Goal: Transaction & Acquisition: Book appointment/travel/reservation

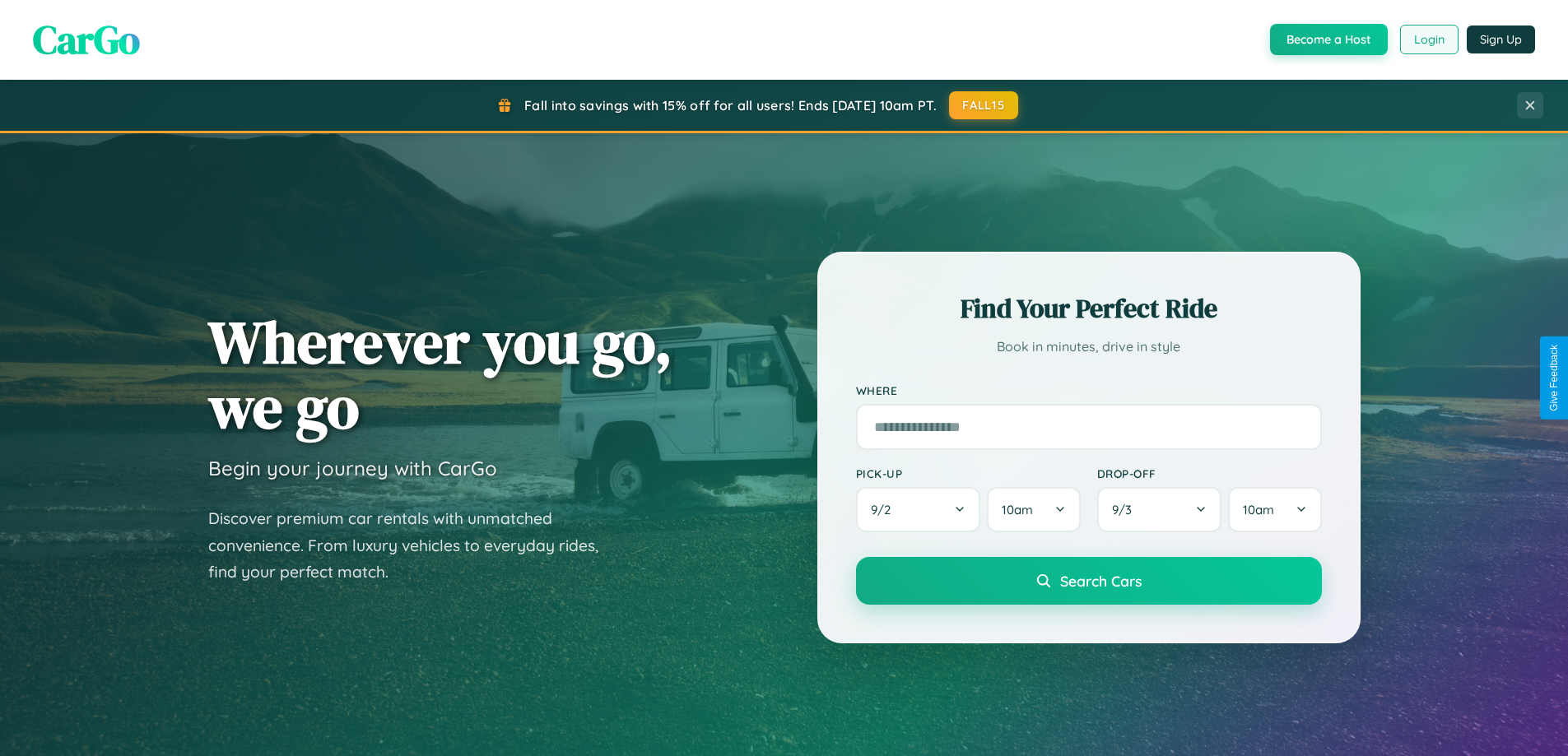
click at [1428, 40] on button "Login" at bounding box center [1429, 39] width 58 height 30
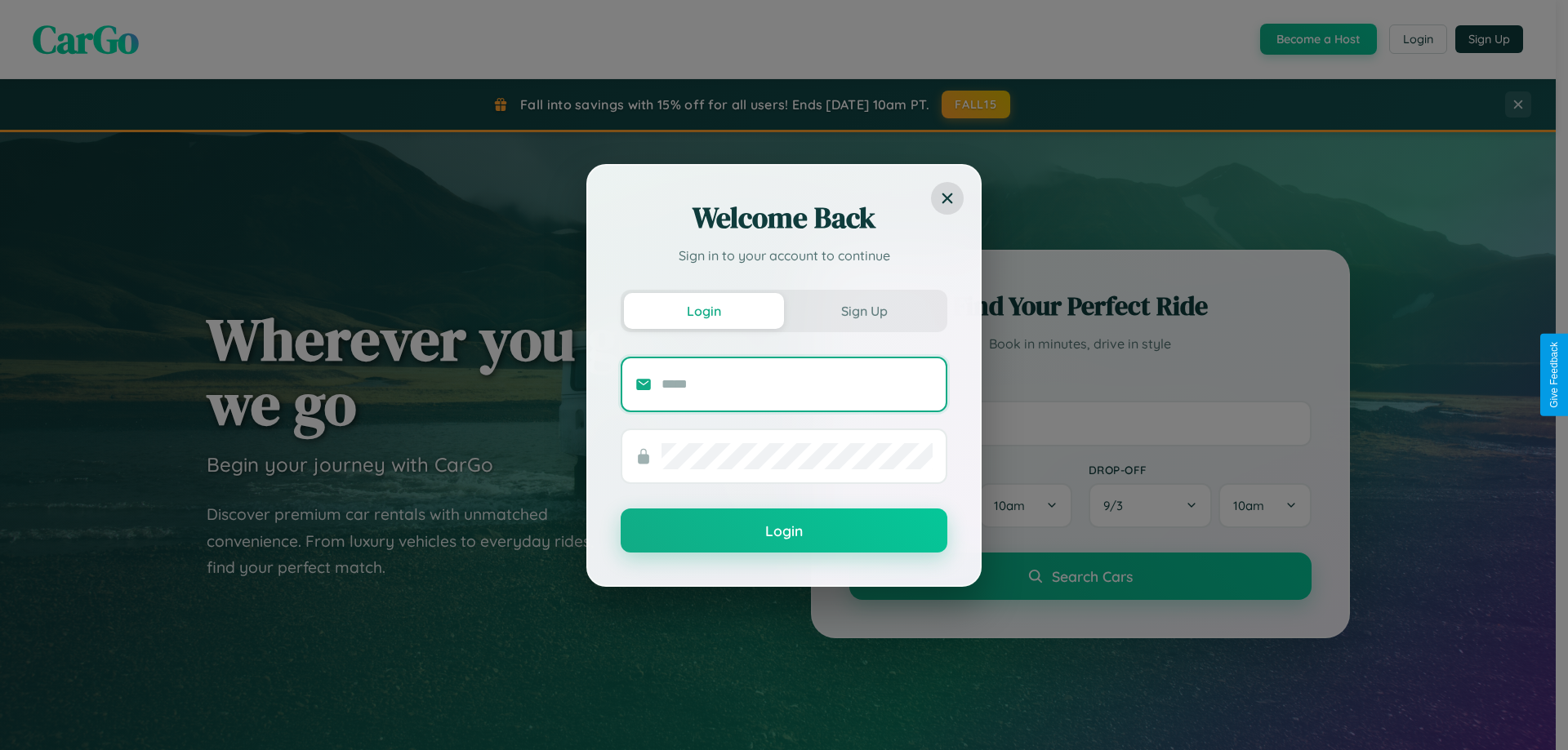
click at [797, 384] on input "text" at bounding box center [797, 384] width 271 height 26
type input "**********"
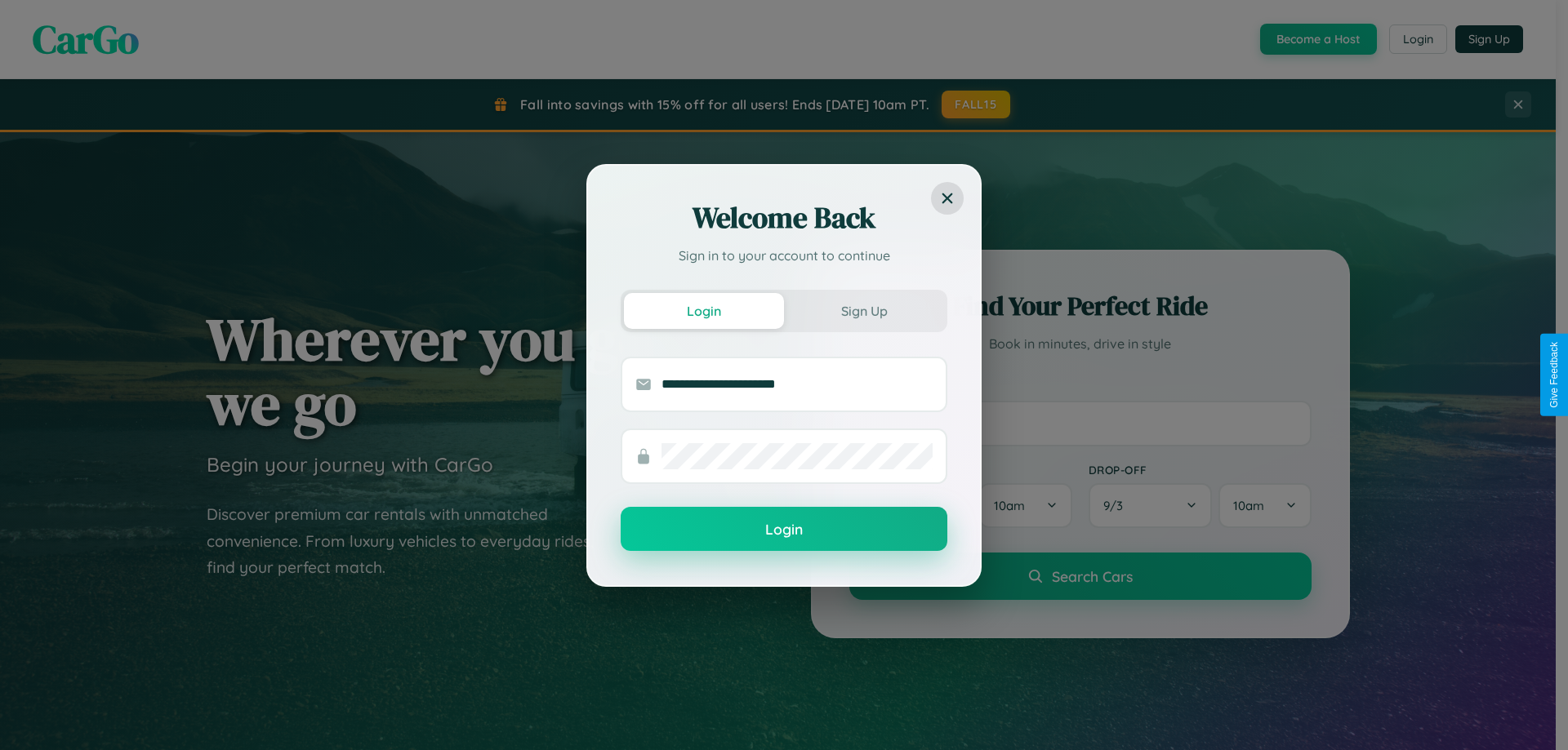
click at [784, 530] on button "Login" at bounding box center [784, 529] width 327 height 44
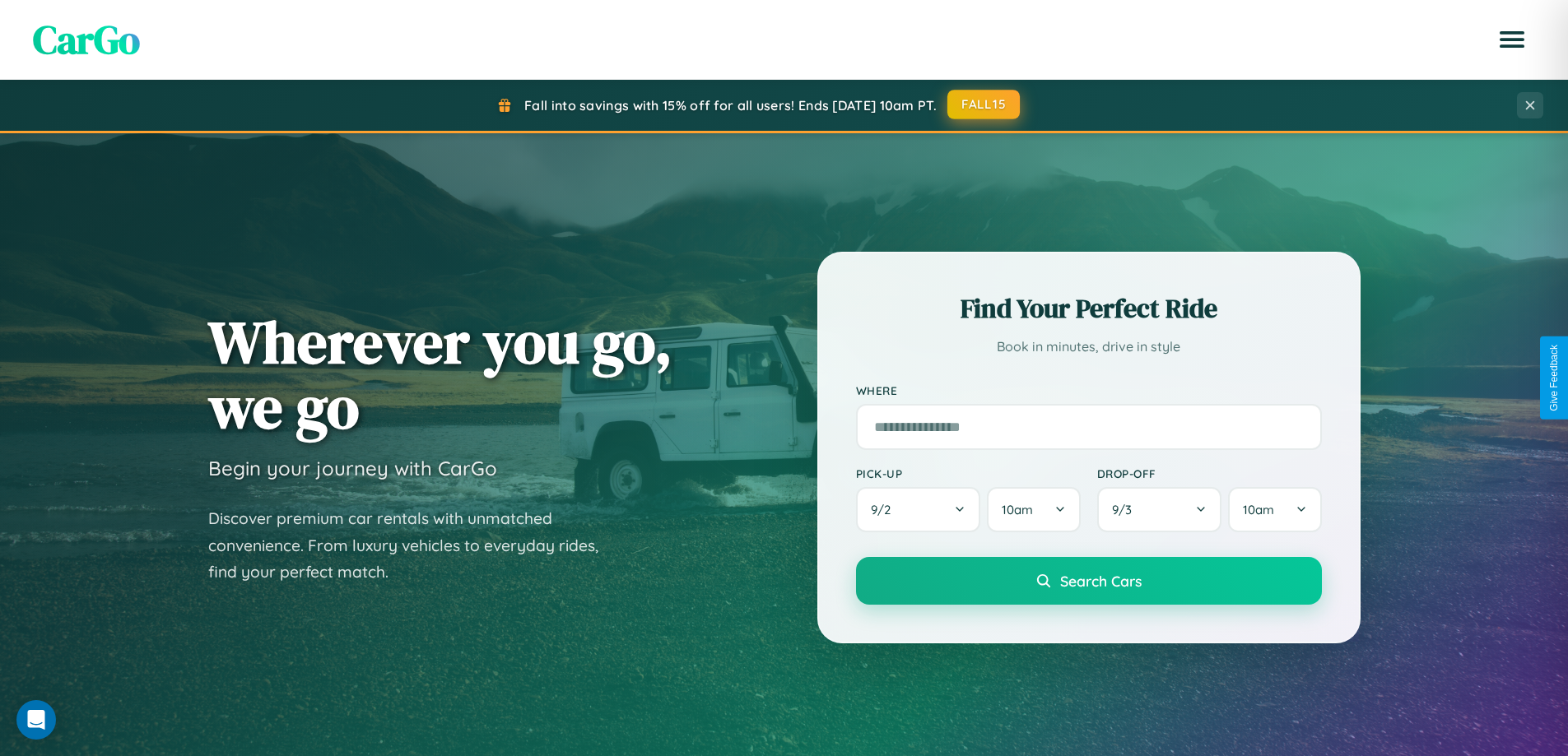
click at [985, 104] on button "FALL15" at bounding box center [984, 104] width 73 height 30
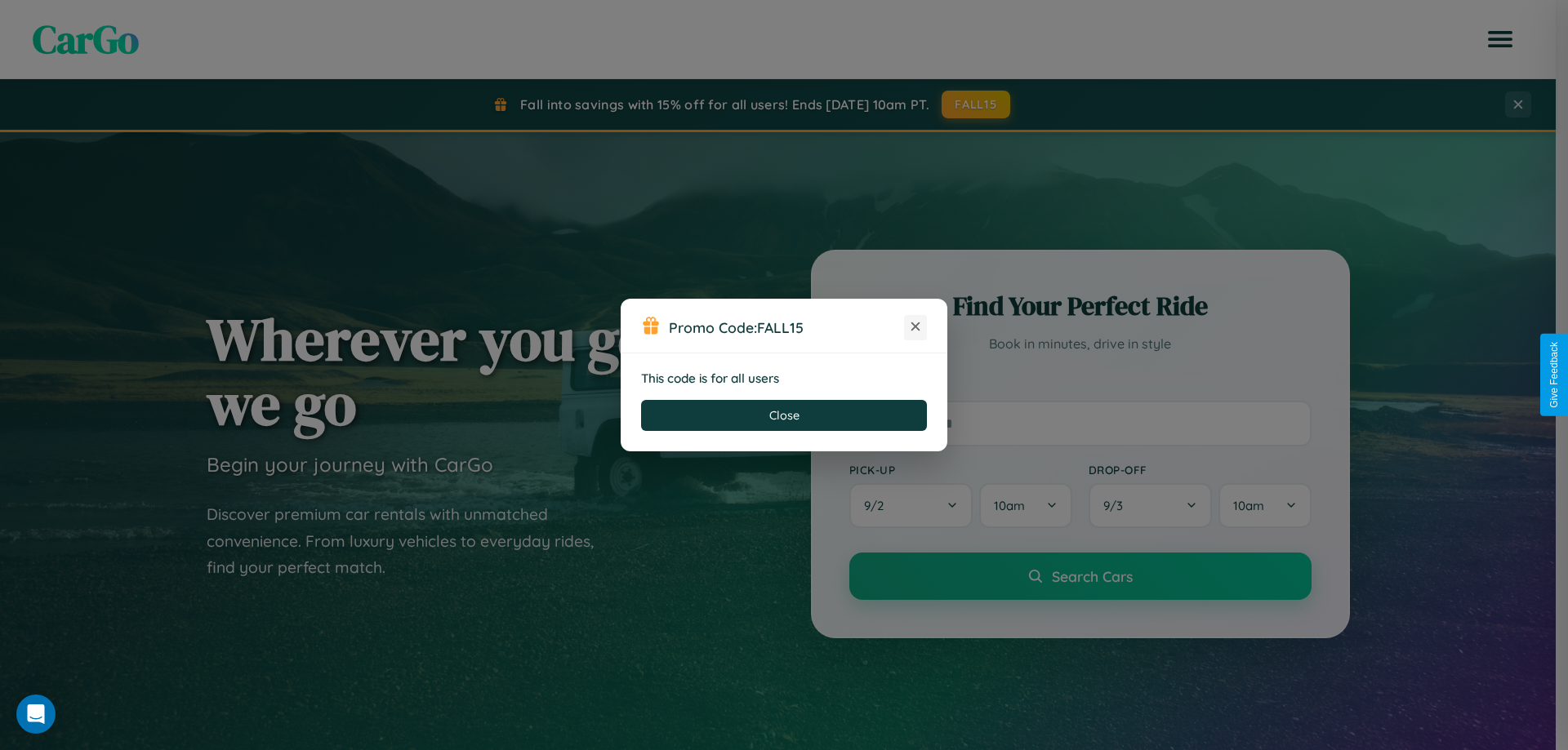
click at [916, 328] on icon at bounding box center [916, 327] width 16 height 16
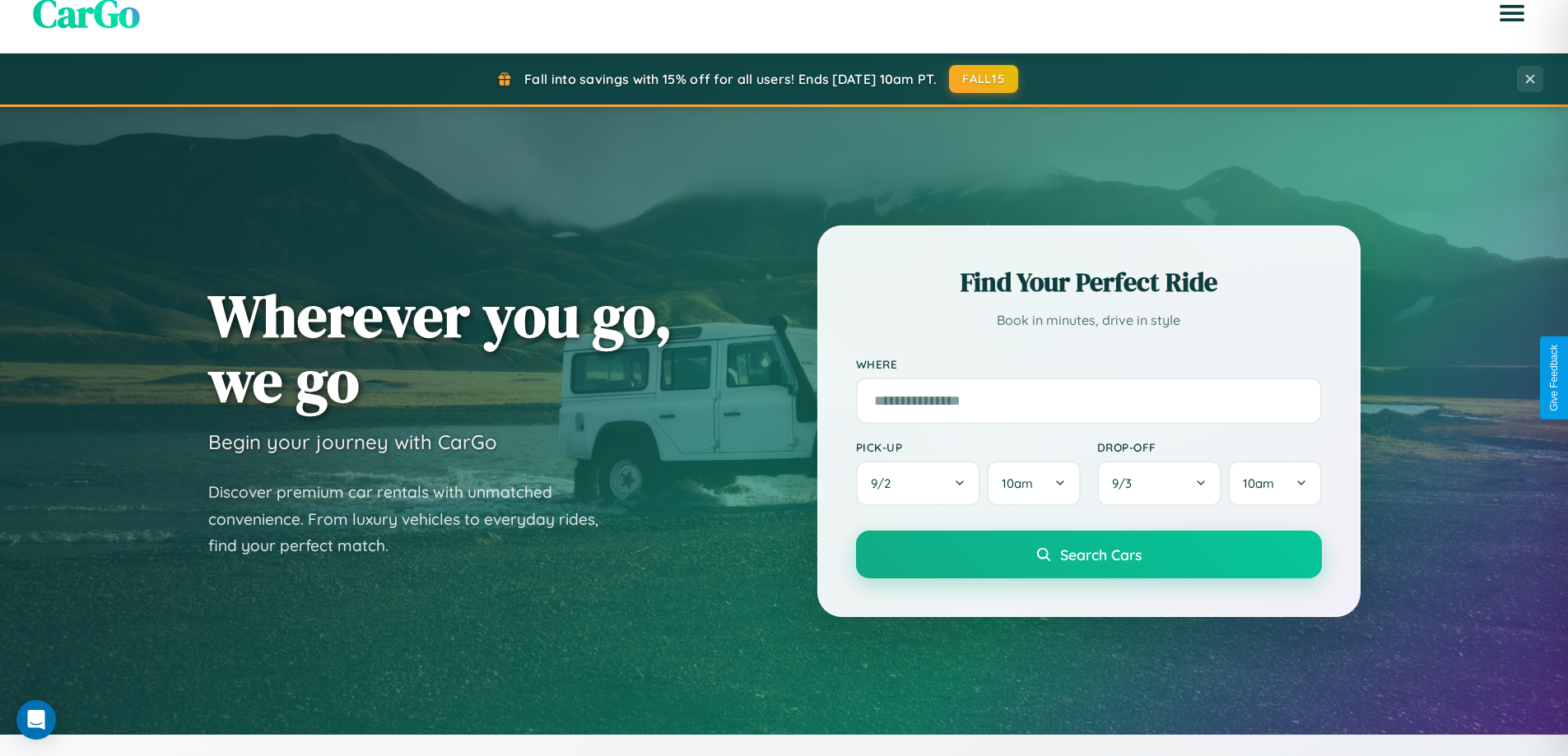
scroll to position [2645, 0]
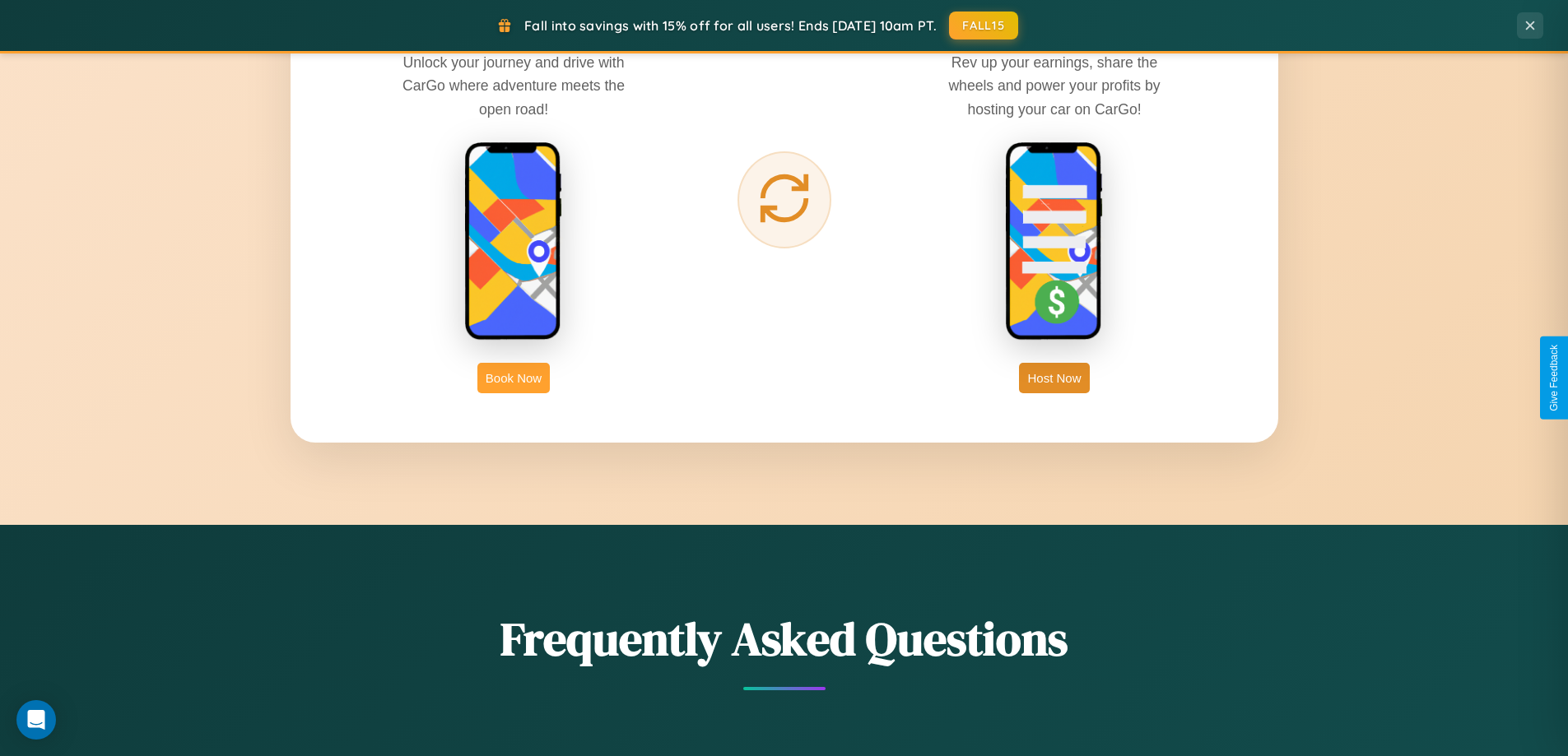
click at [514, 378] on button "Book Now" at bounding box center [514, 378] width 73 height 31
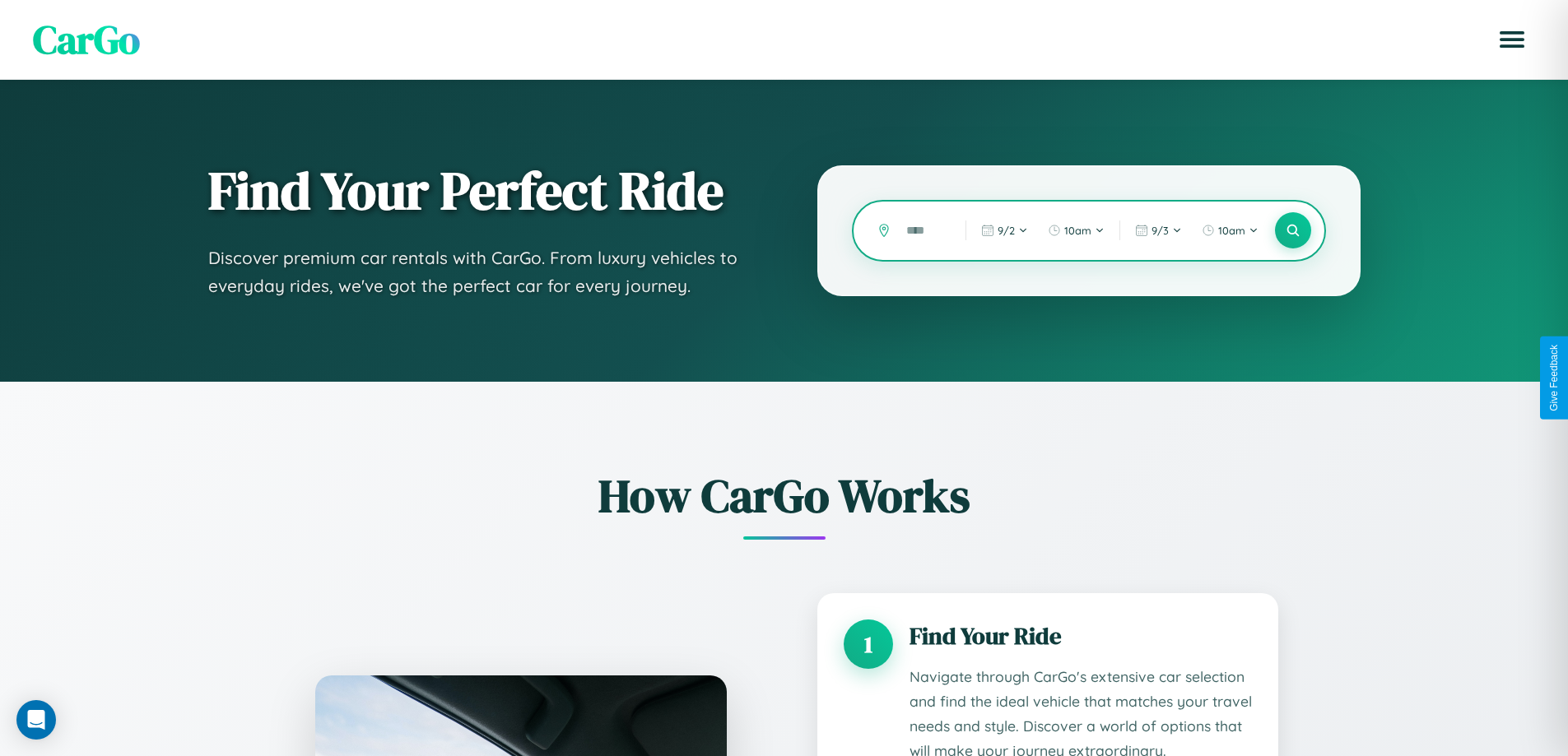
click at [924, 231] on input "text" at bounding box center [923, 231] width 51 height 29
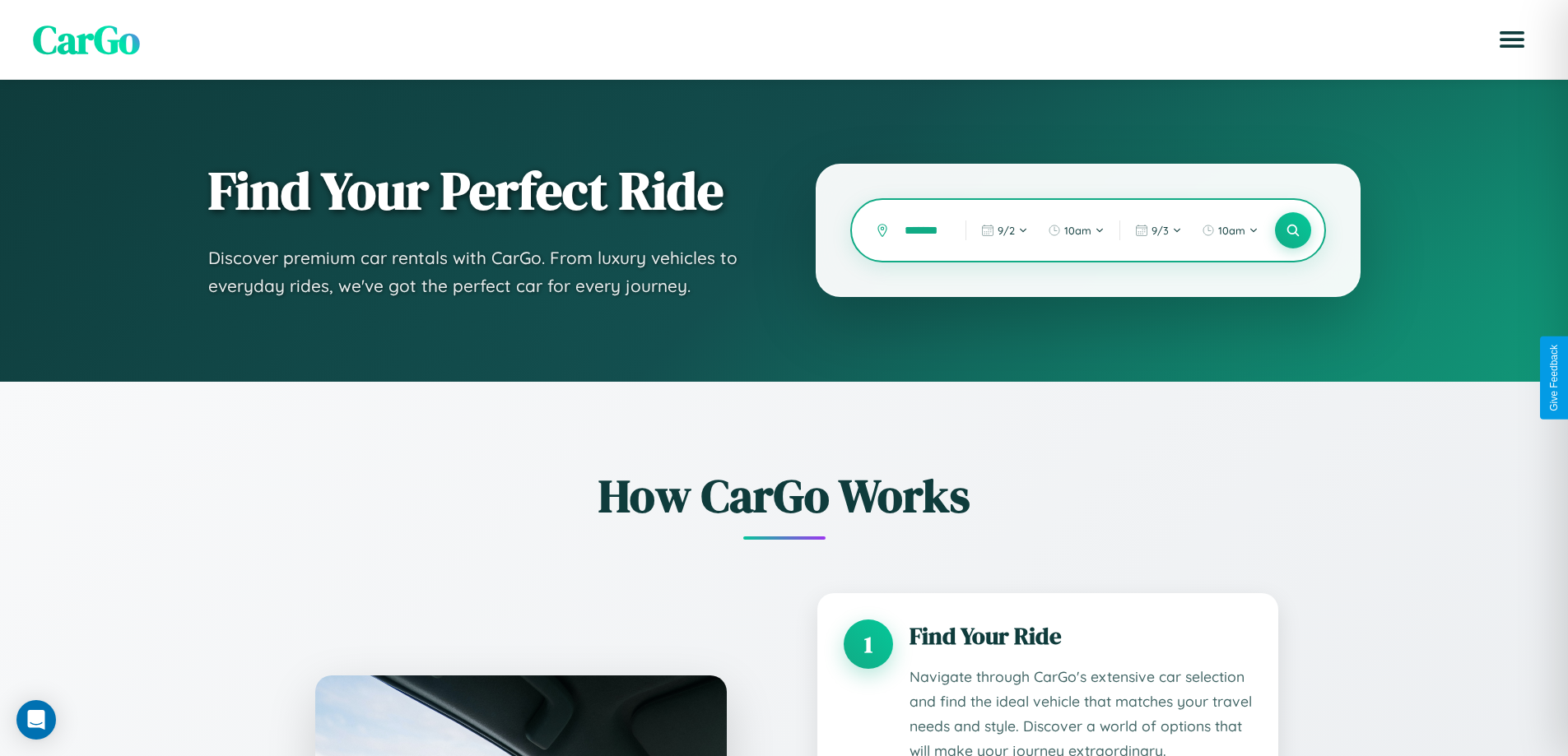
scroll to position [0, 11]
type input "*******"
click at [1292, 231] on icon at bounding box center [1292, 231] width 15 height 15
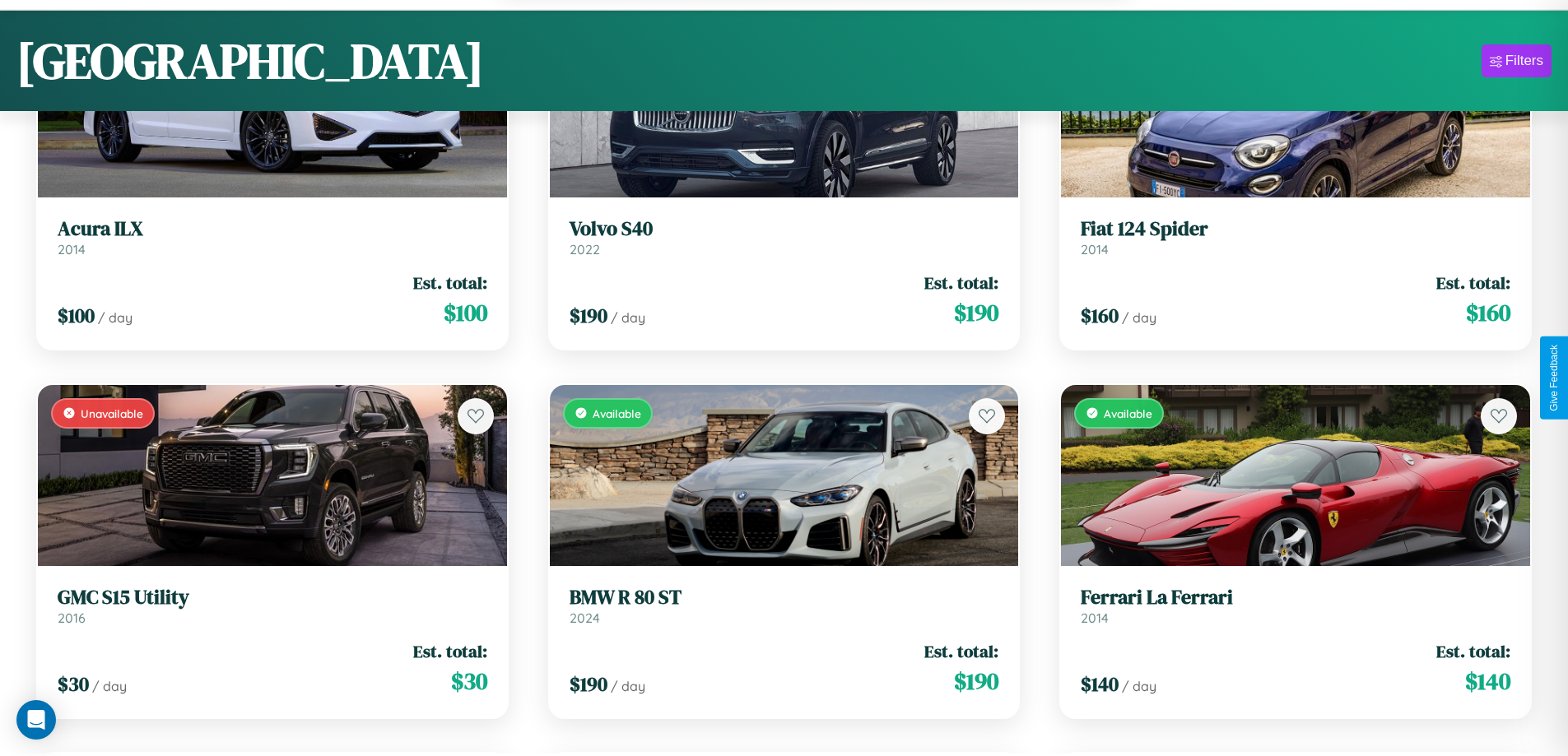
scroll to position [5454, 0]
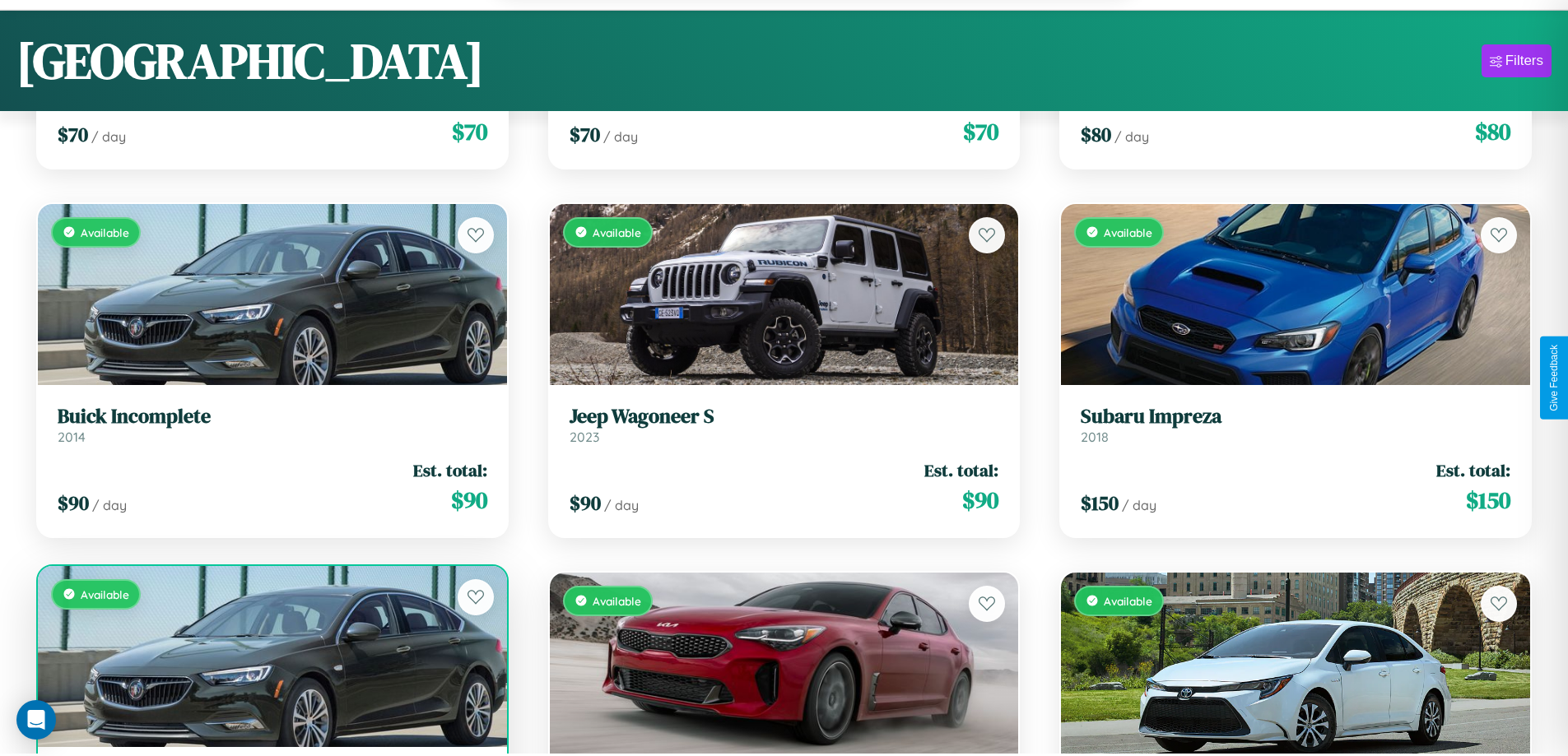
click at [270, 665] on div "Available" at bounding box center [272, 657] width 469 height 182
click at [270, 659] on div "Available" at bounding box center [272, 657] width 469 height 182
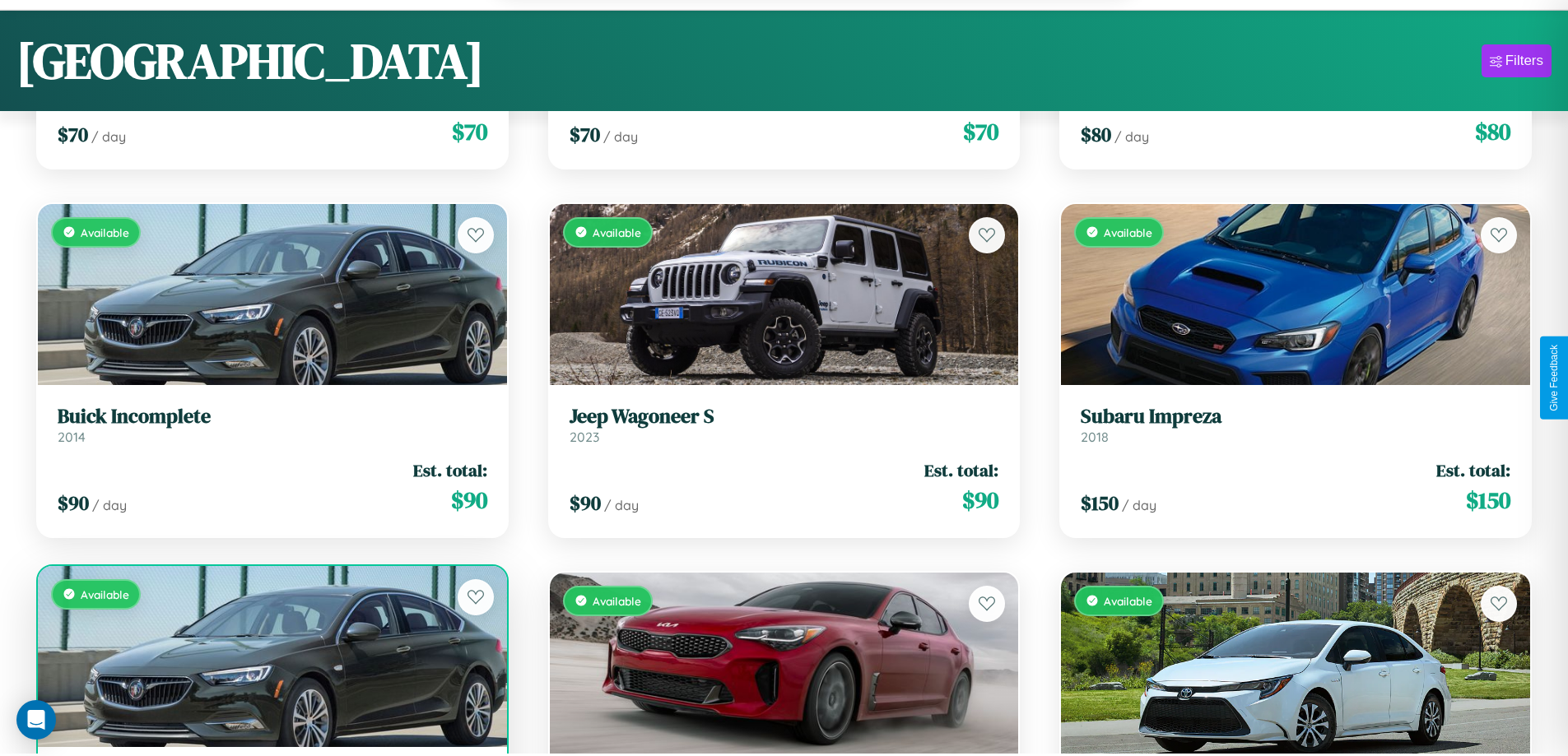
click at [270, 659] on div "Available" at bounding box center [272, 657] width 469 height 182
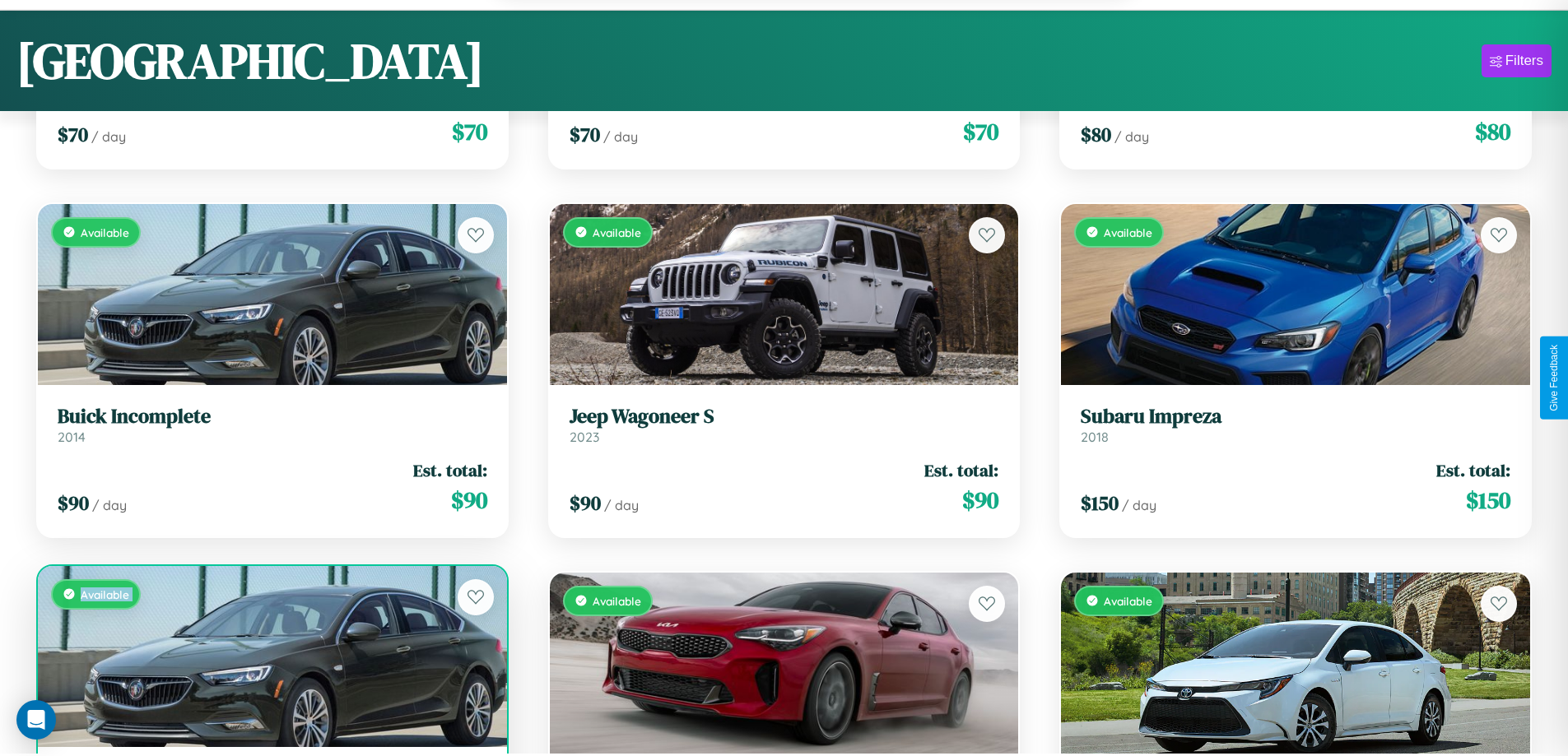
click at [270, 659] on div "Available" at bounding box center [272, 657] width 469 height 182
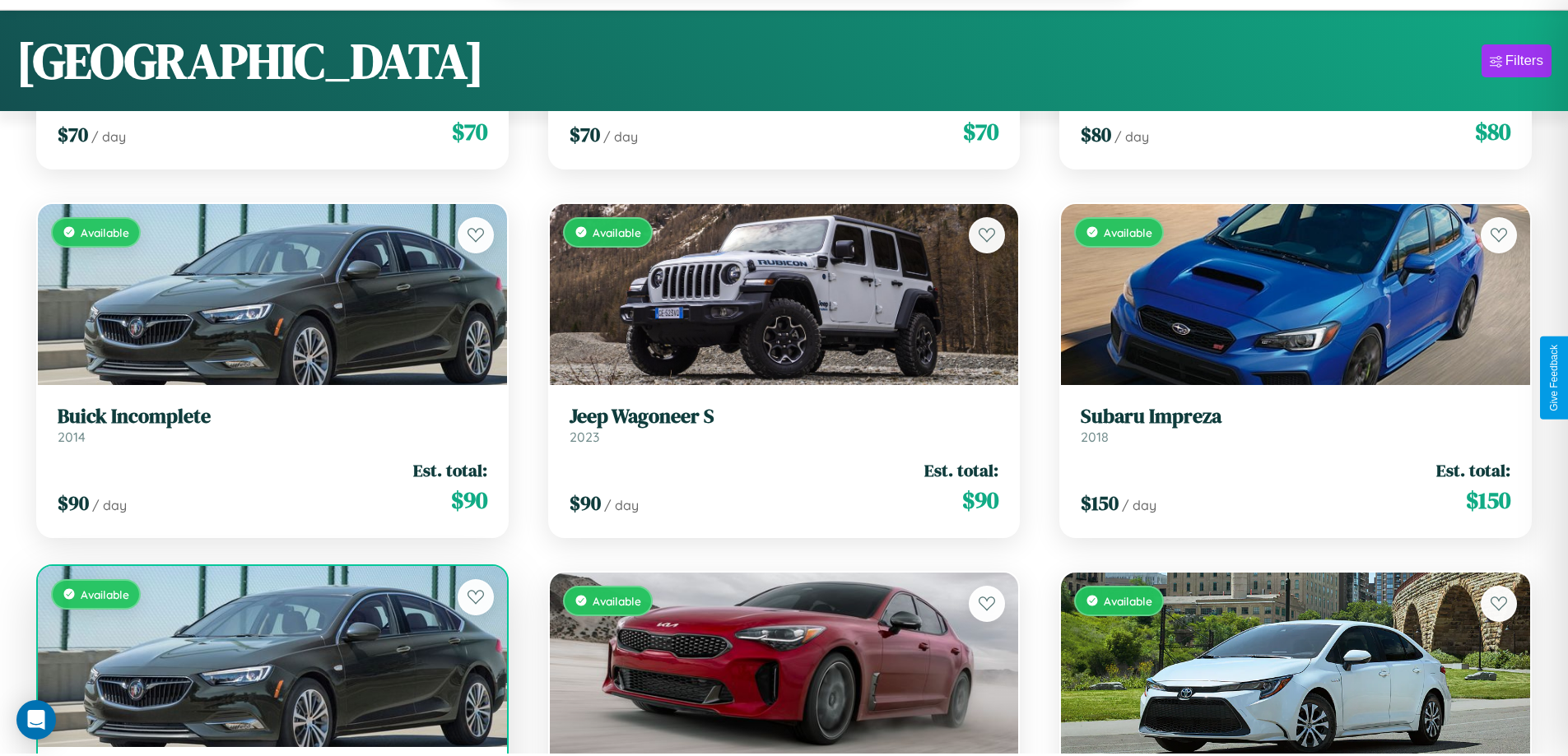
click at [270, 659] on div "Available" at bounding box center [272, 657] width 469 height 182
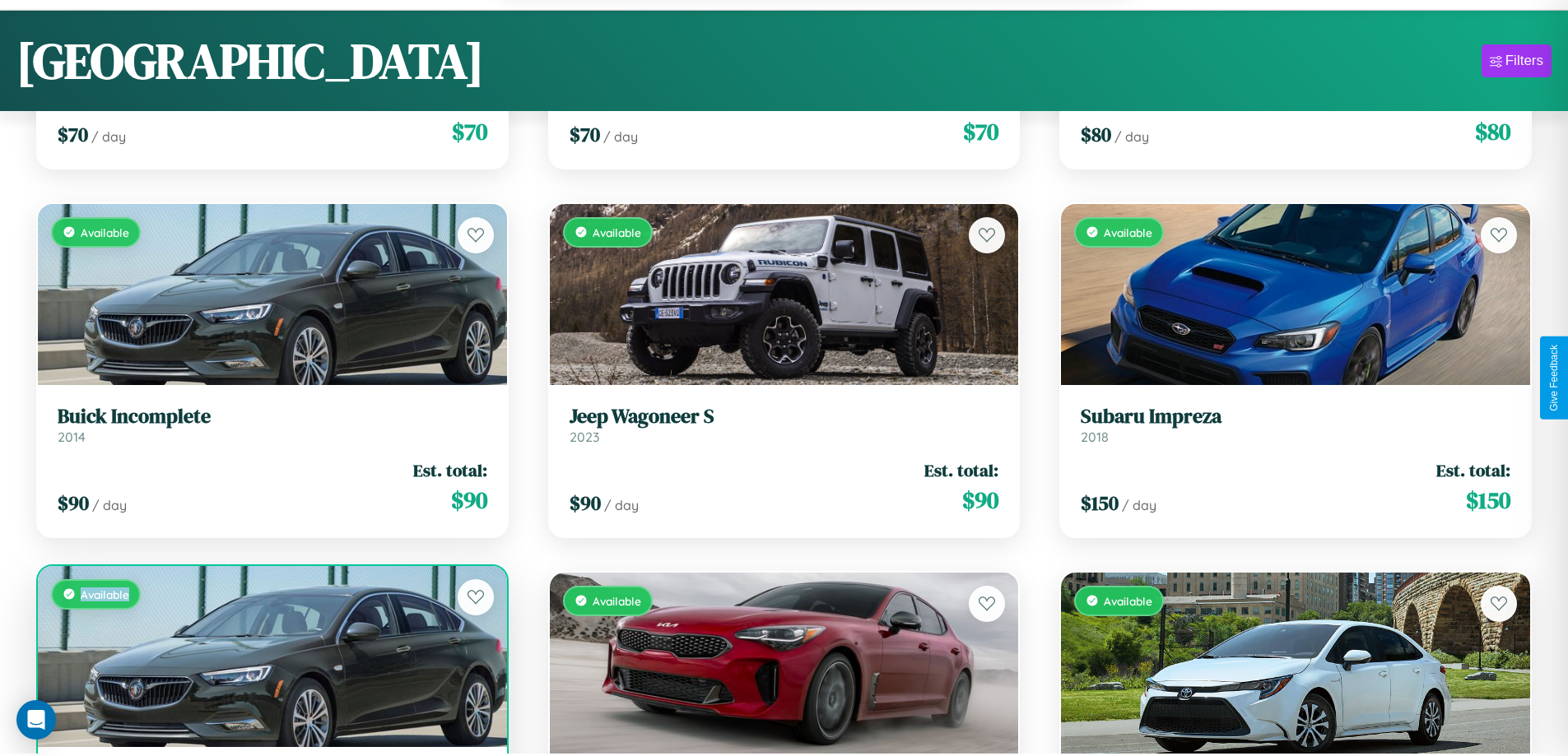
click at [270, 659] on div "Available" at bounding box center [272, 657] width 469 height 182
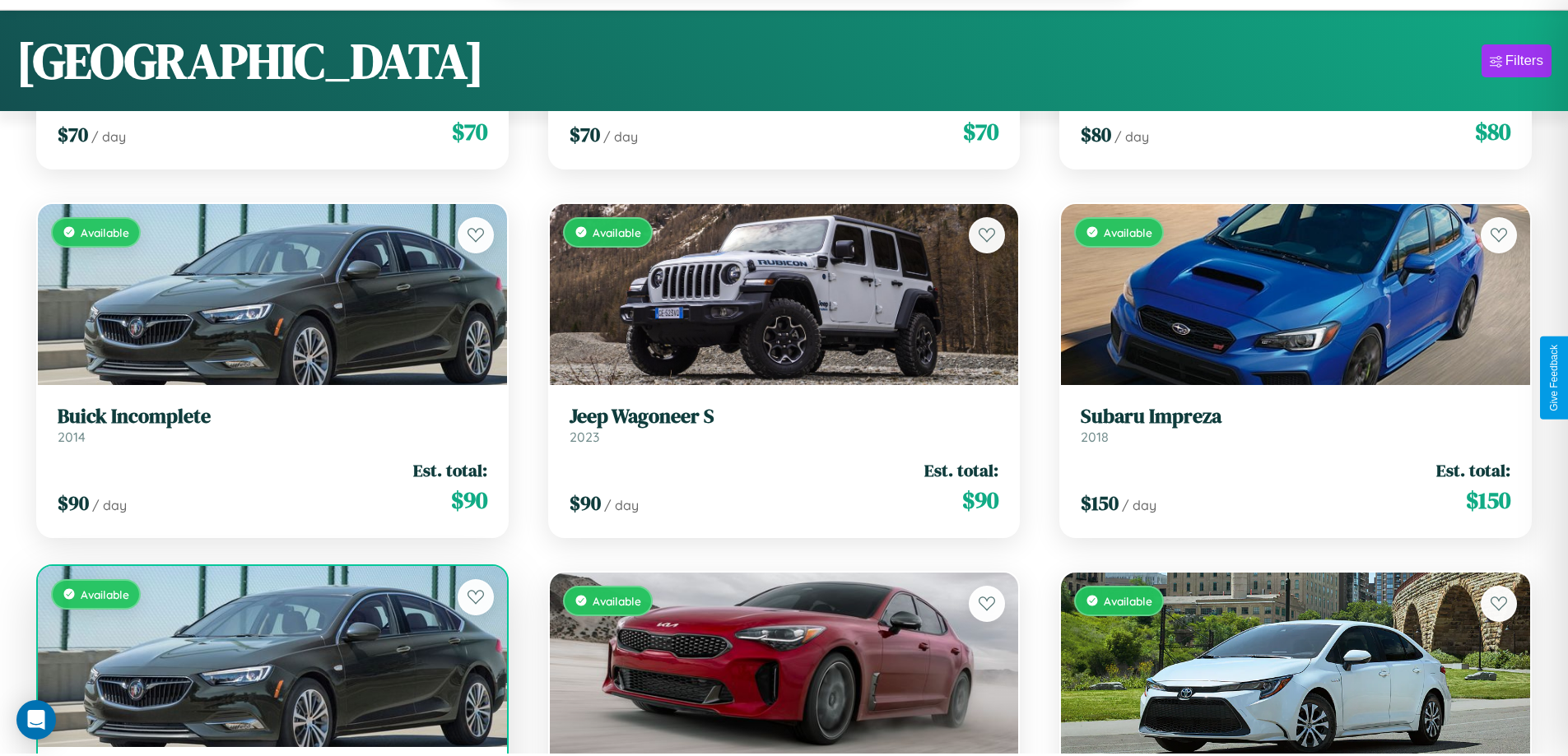
scroll to position [5506, 0]
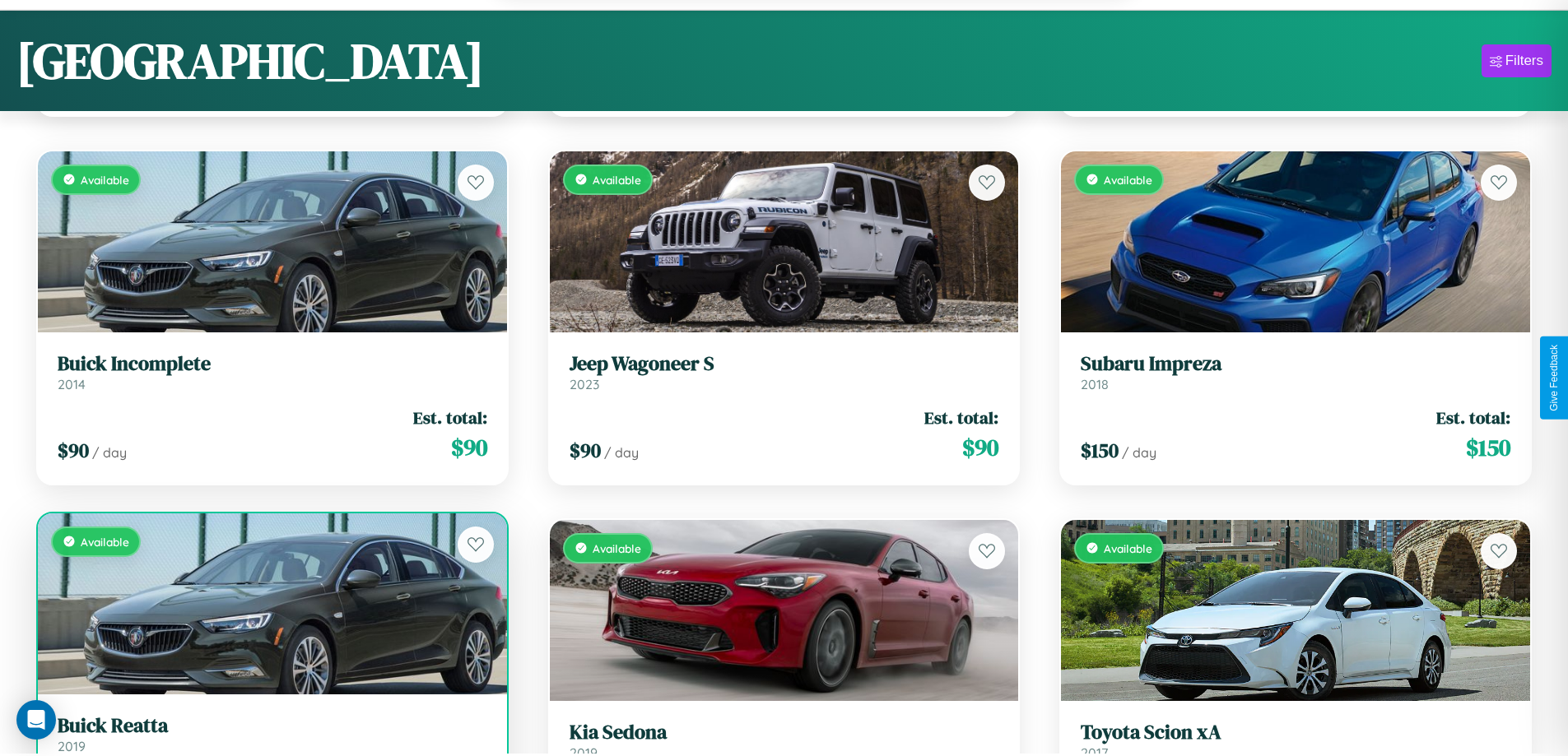
click at [270, 736] on h3 "Buick Reatta" at bounding box center [271, 726] width 429 height 24
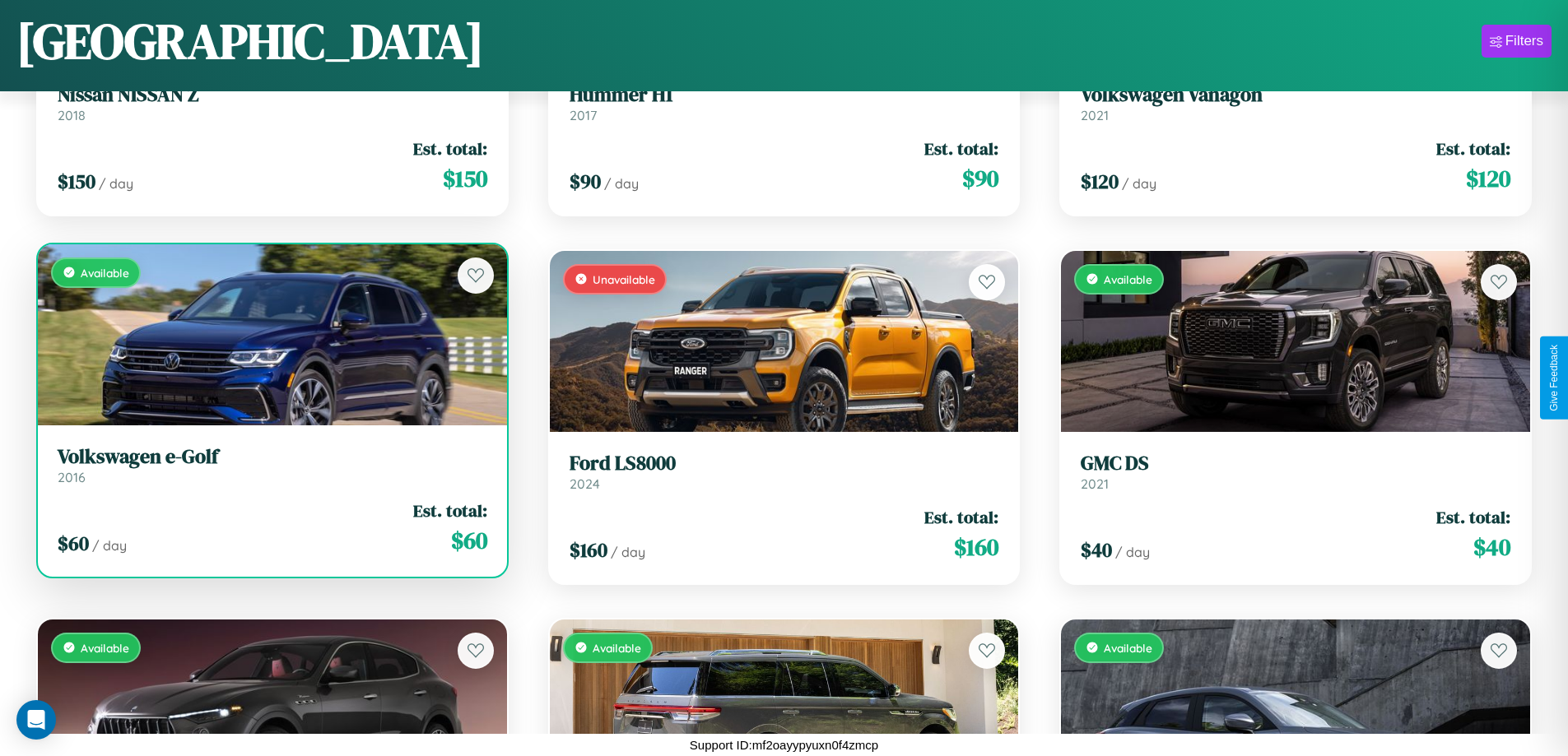
scroll to position [9077, 0]
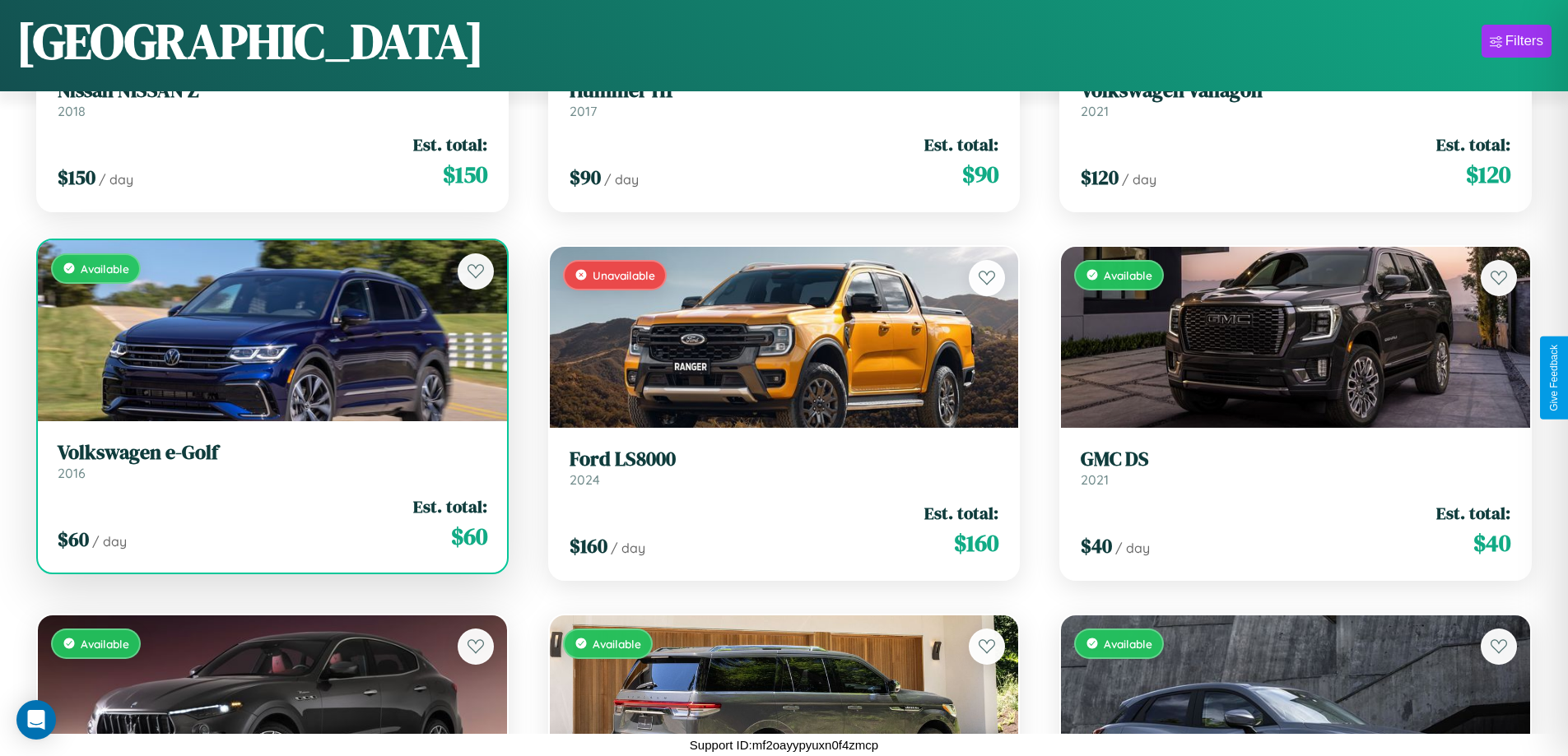
click at [270, 467] on link "Volkswagen e-Golf 2016" at bounding box center [271, 461] width 429 height 40
